Goal: Information Seeking & Learning: Check status

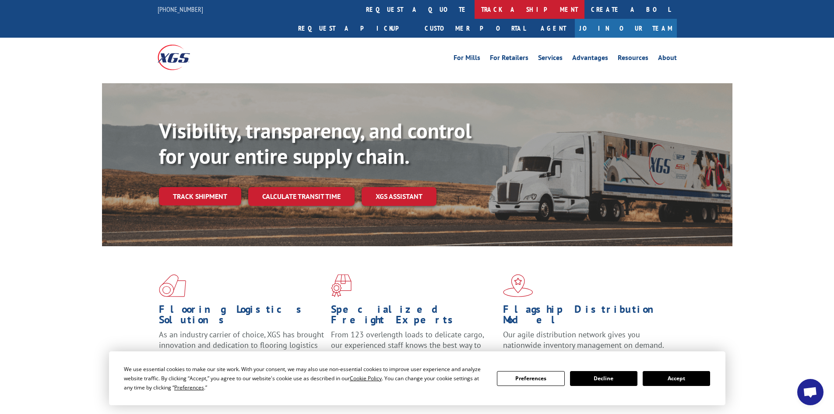
click at [475, 9] on link "track a shipment" at bounding box center [530, 9] width 110 height 19
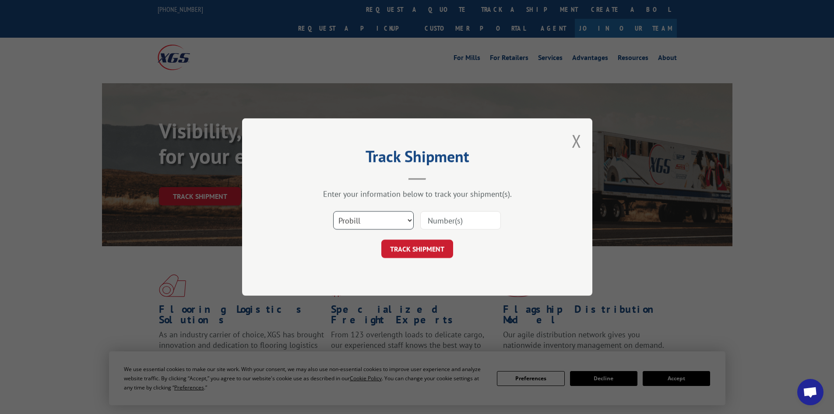
click at [355, 224] on select "Select category... Probill BOL PO" at bounding box center [373, 220] width 81 height 18
select select "bol"
click at [333, 211] on select "Select category... Probill BOL PO" at bounding box center [373, 220] width 81 height 18
click at [442, 217] on input at bounding box center [460, 220] width 81 height 18
paste input "5156822"
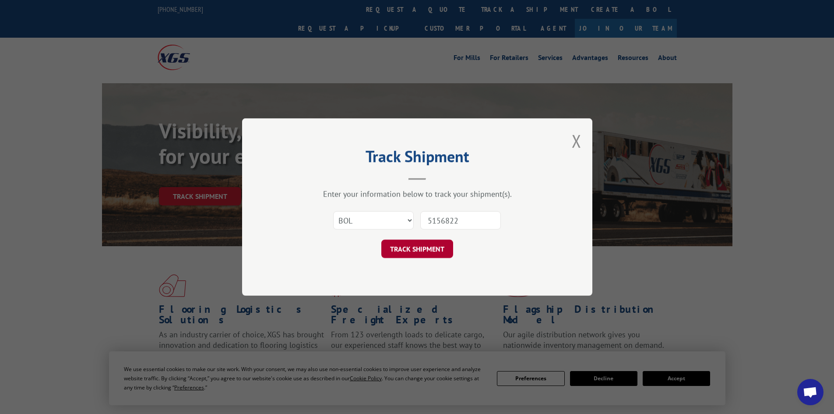
type input "5156822"
click at [432, 244] on button "TRACK SHIPMENT" at bounding box center [417, 248] width 72 height 18
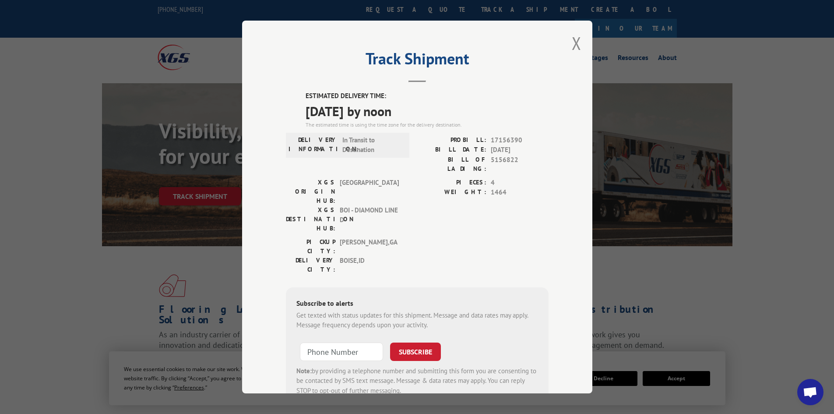
drag, startPoint x: 429, startPoint y: 109, endPoint x: 288, endPoint y: 91, distance: 141.2
click at [288, 91] on div "Track Shipment ESTIMATED DELIVERY TIME: [DATE] by noon The estimated time is us…" at bounding box center [417, 207] width 350 height 373
copy div "ESTIMATED DELIVERY TIME: [DATE] by noon"
